Goal: Use online tool/utility: Utilize a website feature to perform a specific function

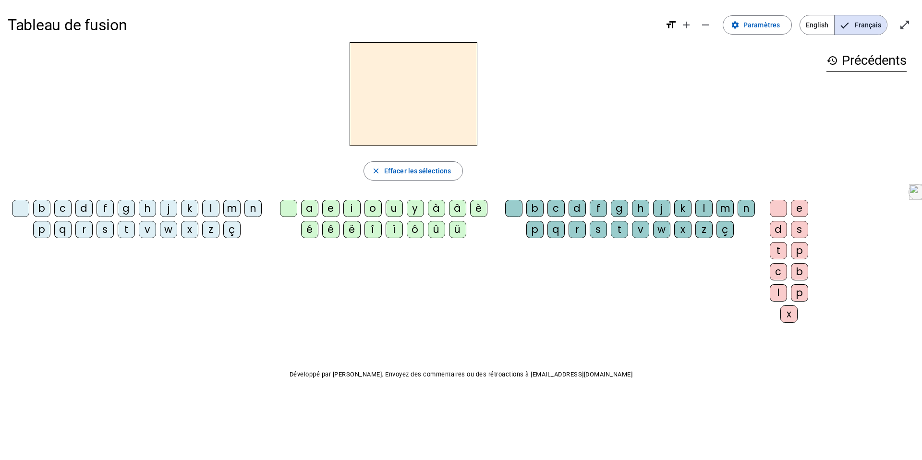
click at [213, 205] on div "l" at bounding box center [210, 208] width 17 height 17
click at [331, 208] on div "e" at bounding box center [330, 208] width 17 height 17
click at [317, 320] on div "b c d f g h j k l m n p q r s t v w x z ç a e i o u y à â è é ê ë [PERSON_NAME]…" at bounding box center [413, 263] width 811 height 134
click at [390, 208] on div "u" at bounding box center [394, 208] width 17 height 17
click at [128, 230] on div "t" at bounding box center [126, 229] width 17 height 17
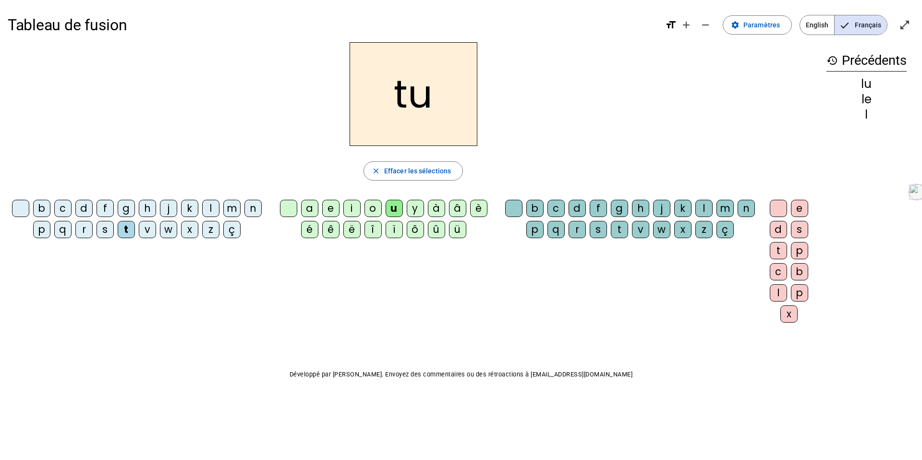
click at [84, 211] on div "d" at bounding box center [83, 208] width 17 height 17
click at [334, 205] on div "e" at bounding box center [330, 208] width 17 height 17
click at [129, 229] on div "t" at bounding box center [126, 229] width 17 height 17
click at [306, 206] on div "a" at bounding box center [309, 208] width 17 height 17
click at [251, 358] on div "Tableau de fusion format_size add remove settings Paramètres English Français o…" at bounding box center [461, 215] width 922 height 431
